Goal: Task Accomplishment & Management: Complete application form

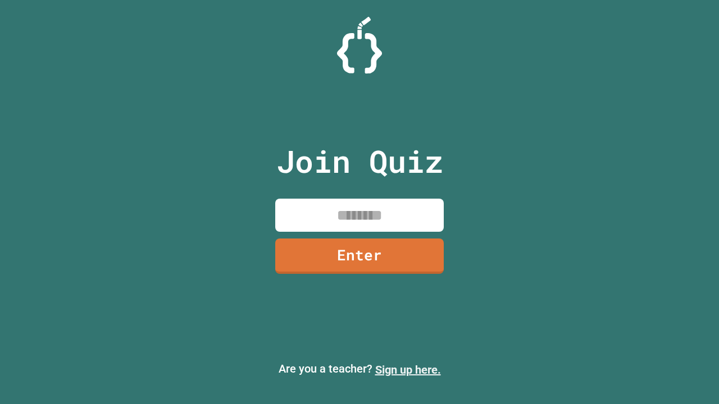
click at [408, 370] on link "Sign up here." at bounding box center [408, 369] width 66 height 13
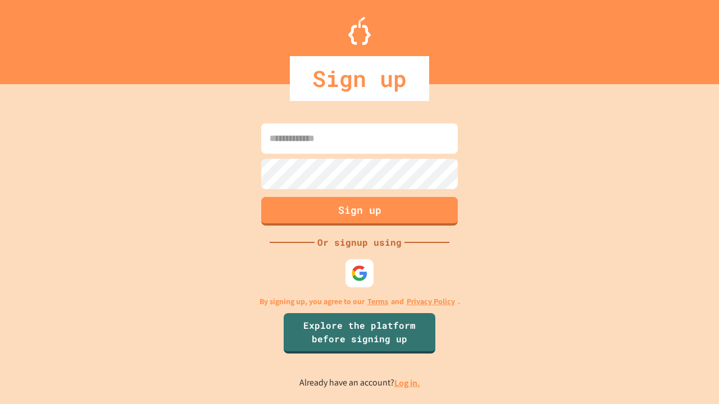
click at [408, 383] on link "Log in." at bounding box center [407, 384] width 26 height 12
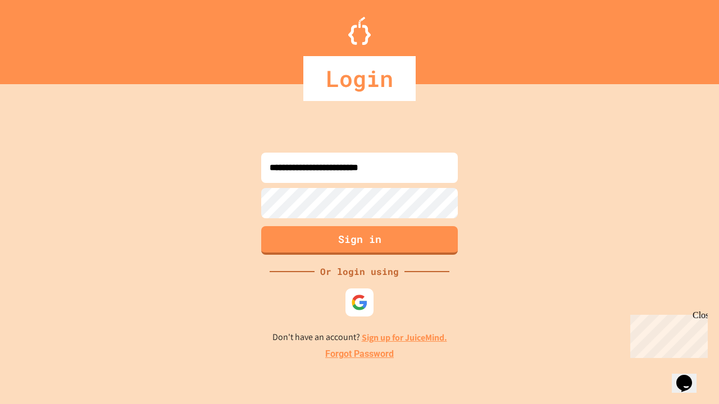
type input "**********"
